Goal: Task Accomplishment & Management: Complete application form

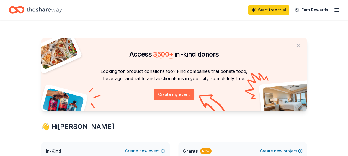
click at [176, 94] on button "Create my event" at bounding box center [174, 94] width 41 height 11
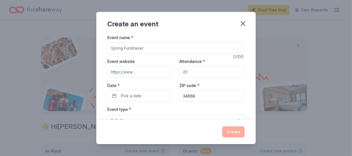
click at [149, 47] on input "Event name *" at bounding box center [175, 47] width 137 height 11
type input "Lets play Bingo for hope"
click at [149, 71] on input "Event website" at bounding box center [139, 71] width 65 height 11
type input "www.raisingagirltotheworld.com"
click at [192, 71] on input "Attendance *" at bounding box center [211, 71] width 65 height 11
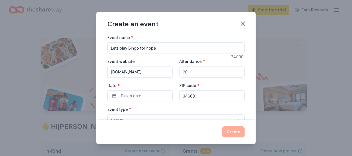
drag, startPoint x: 197, startPoint y: 72, endPoint x: 179, endPoint y: 70, distance: 18.3
click at [175, 71] on div "Event website www.raisingagirltotheworld.com Attendance * Date * Pick a date ZI…" at bounding box center [175, 79] width 137 height 43
click at [188, 72] on input "Attendance *" at bounding box center [211, 71] width 65 height 11
type input "100"
click at [114, 95] on button "Pick a date" at bounding box center [139, 95] width 65 height 11
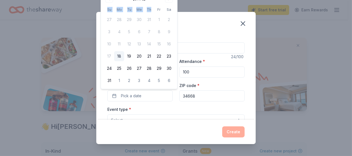
drag, startPoint x: 151, startPoint y: 3, endPoint x: 152, endPoint y: 10, distance: 6.4
click at [151, 10] on div "August 2025 Su Mo Tu We Th Fr Sa 27 28 29 30 31 1 2 3 4 5 6 7 8 9 10 11 12 13 1…" at bounding box center [139, 39] width 70 height 91
click at [208, 44] on input "Lets play Bingo for hope" at bounding box center [175, 47] width 137 height 11
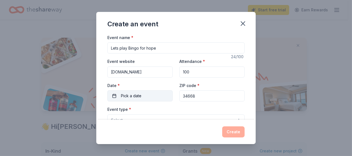
click at [138, 95] on span "Pick a date" at bounding box center [131, 96] width 20 height 7
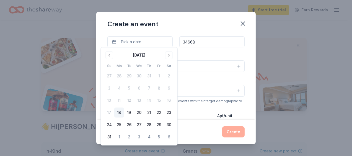
scroll to position [55, 0]
click at [168, 55] on button "Go to next month" at bounding box center [169, 55] width 8 height 8
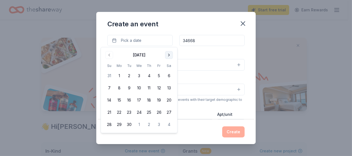
click at [170, 55] on button "Go to next month" at bounding box center [169, 55] width 8 height 8
click at [159, 76] on button "3" at bounding box center [159, 76] width 10 height 10
click at [209, 136] on div "Create" at bounding box center [175, 131] width 137 height 11
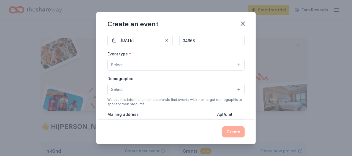
click at [142, 65] on button "Select" at bounding box center [175, 65] width 137 height 12
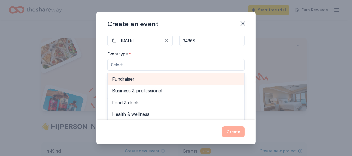
click at [122, 78] on span "Fundraiser" at bounding box center [176, 78] width 128 height 7
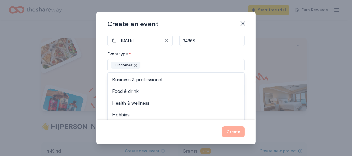
click at [248, 95] on div "Event name * Lets play Bingo for hope 24 /100 Event website www.raisingagirltot…" at bounding box center [176, 77] width 160 height 86
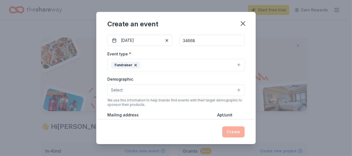
click at [169, 88] on button "Select" at bounding box center [175, 90] width 137 height 12
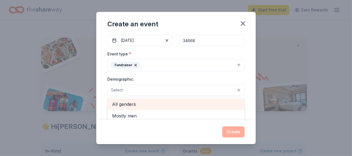
click at [124, 103] on span "All genders" at bounding box center [176, 104] width 128 height 7
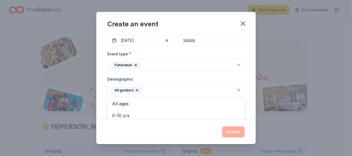
scroll to position [0, 0]
click at [235, 133] on div "Create an event Event name * Lets play Bingo for hope 24 /100 Event website www…" at bounding box center [176, 78] width 160 height 132
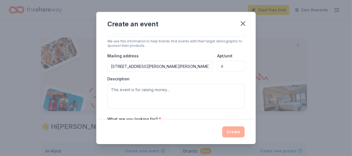
scroll to position [112, 0]
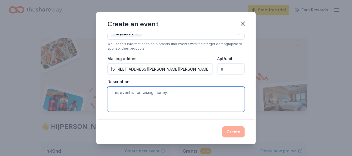
click at [171, 91] on textarea at bounding box center [175, 99] width 137 height 25
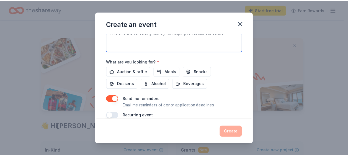
scroll to position [178, 0]
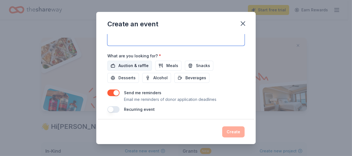
type textarea "This event is for raising money for helping to rebuild our school"
click at [128, 64] on span "Auction & raffle" at bounding box center [134, 65] width 30 height 7
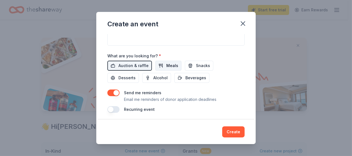
click at [177, 62] on button "Meals" at bounding box center [168, 66] width 26 height 10
click at [203, 65] on span "Snacks" at bounding box center [203, 65] width 14 height 7
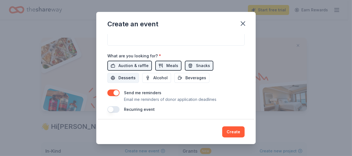
click at [127, 76] on span "Desserts" at bounding box center [127, 78] width 17 height 7
click at [162, 76] on span "Alcohol" at bounding box center [160, 78] width 14 height 7
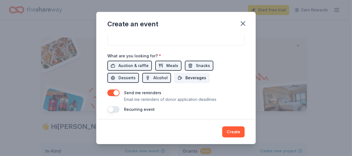
click at [199, 76] on span "Beverages" at bounding box center [196, 78] width 21 height 7
click at [234, 132] on button "Create" at bounding box center [233, 131] width 22 height 11
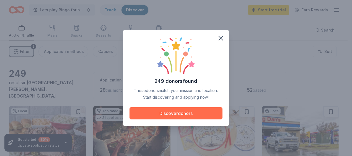
click at [179, 113] on button "Discover donors" at bounding box center [176, 113] width 93 height 12
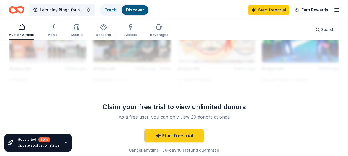
scroll to position [665, 0]
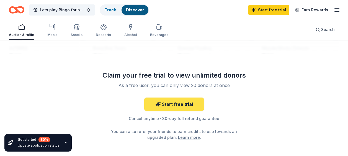
click at [177, 101] on link "Start free trial" at bounding box center [174, 103] width 60 height 13
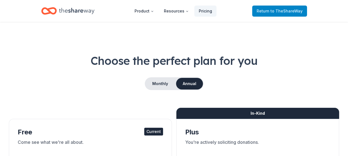
click at [271, 11] on span "Return to TheShareWay" at bounding box center [280, 11] width 46 height 7
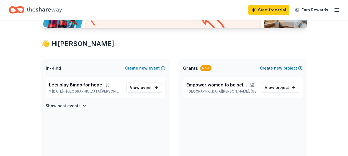
scroll to position [83, 0]
click at [145, 86] on span "event" at bounding box center [146, 87] width 11 height 5
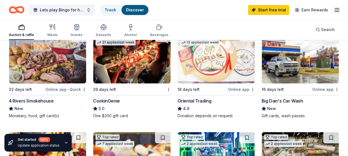
scroll to position [83, 0]
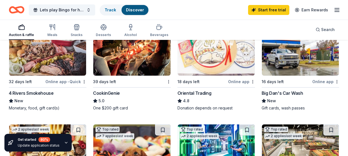
click at [19, 90] on div "4 Rivers Smokehouse" at bounding box center [31, 93] width 45 height 7
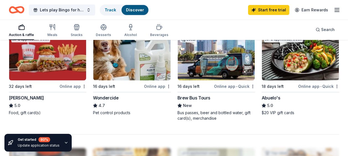
scroll to position [499, 0]
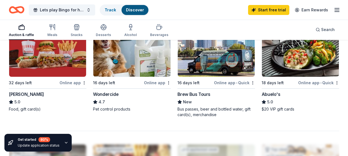
click at [300, 63] on img at bounding box center [300, 50] width 77 height 53
click at [47, 56] on img at bounding box center [47, 50] width 77 height 53
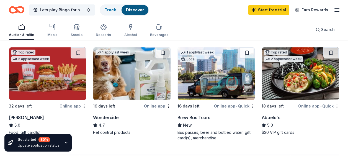
scroll to position [471, 0]
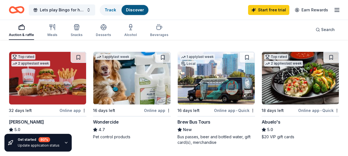
click at [215, 82] on img at bounding box center [216, 78] width 77 height 53
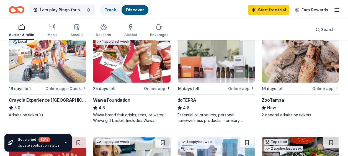
scroll to position [360, 0]
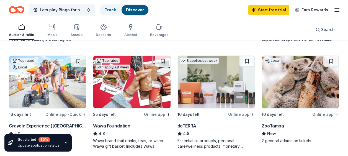
click at [303, 93] on img at bounding box center [300, 82] width 77 height 53
click at [294, 91] on img at bounding box center [300, 82] width 77 height 53
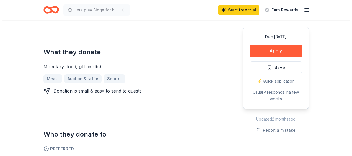
scroll to position [194, 0]
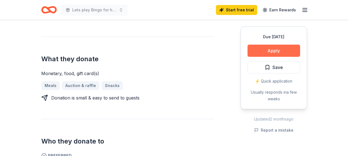
click at [275, 49] on button "Apply" at bounding box center [274, 51] width 53 height 12
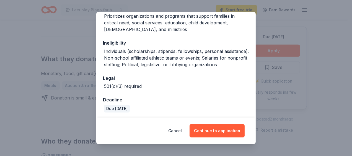
scroll to position [104, 0]
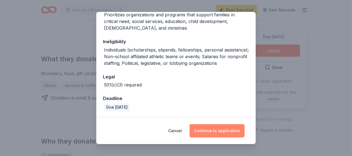
click at [214, 131] on button "Continue to application" at bounding box center [217, 130] width 55 height 13
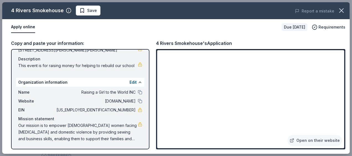
scroll to position [58, 0]
drag, startPoint x: 132, startPoint y: 102, endPoint x: 78, endPoint y: 99, distance: 53.5
click at [78, 99] on div "Website [DOMAIN_NAME]" at bounding box center [80, 101] width 124 height 7
drag, startPoint x: 132, startPoint y: 101, endPoint x: 69, endPoint y: 102, distance: 63.4
click at [69, 102] on div "Website [DOMAIN_NAME]" at bounding box center [80, 101] width 124 height 7
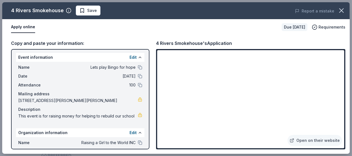
scroll to position [0, 0]
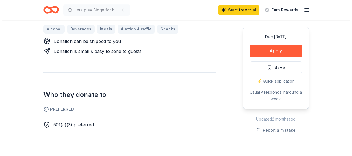
scroll to position [332, 0]
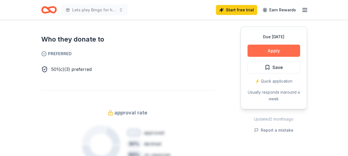
click at [273, 50] on button "Apply" at bounding box center [274, 51] width 53 height 12
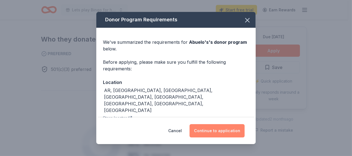
click at [223, 132] on button "Continue to application" at bounding box center [217, 130] width 55 height 13
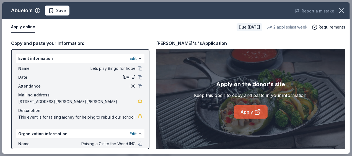
click at [248, 112] on link "Apply" at bounding box center [251, 111] width 34 height 13
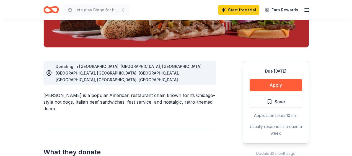
scroll to position [138, 0]
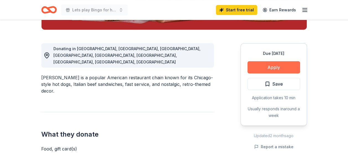
click at [275, 66] on button "Apply" at bounding box center [274, 67] width 53 height 12
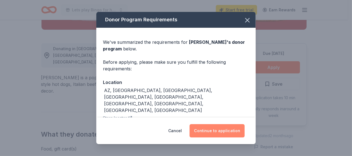
click at [215, 131] on button "Continue to application" at bounding box center [217, 130] width 55 height 13
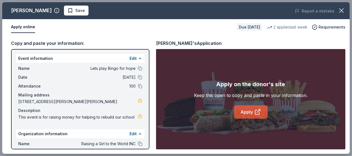
click at [246, 111] on link "Apply" at bounding box center [251, 111] width 34 height 13
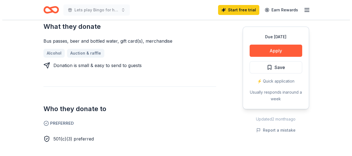
scroll to position [222, 0]
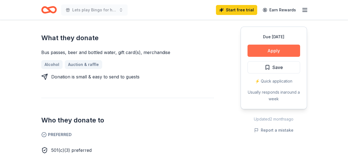
click at [274, 52] on button "Apply" at bounding box center [274, 51] width 53 height 12
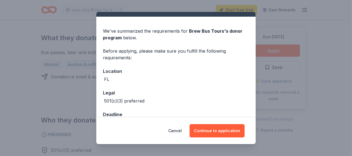
scroll to position [27, 0]
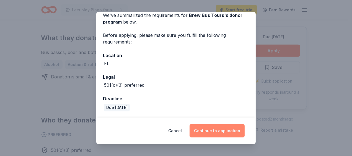
click at [206, 130] on button "Continue to application" at bounding box center [217, 130] width 55 height 13
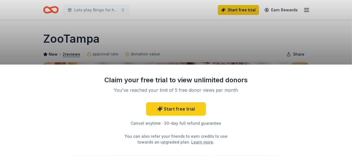
click at [198, 42] on div "Claim your free trial to view unlimited donors You've reached your limit of 5 f…" at bounding box center [176, 78] width 352 height 156
click at [219, 34] on div "Claim your free trial to view unlimited donors You've reached your limit of 5 f…" at bounding box center [176, 78] width 352 height 156
click at [147, 37] on div "Claim your free trial to view unlimited donors You've reached your limit of 5 f…" at bounding box center [176, 78] width 352 height 156
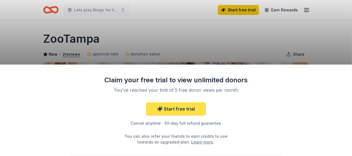
click at [177, 108] on link "Start free trial" at bounding box center [176, 108] width 60 height 13
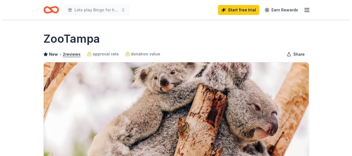
scroll to position [83, 0]
